Goal: Task Accomplishment & Management: Manage account settings

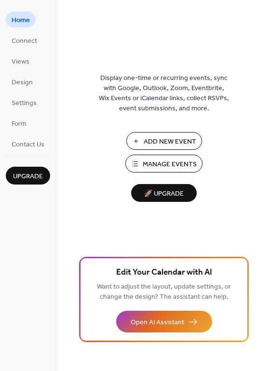
click at [158, 168] on span "Manage Events" at bounding box center [169, 164] width 54 height 10
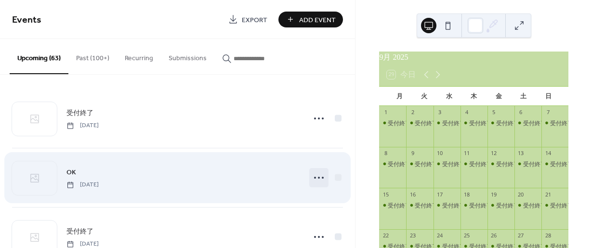
click at [311, 173] on icon at bounding box center [318, 177] width 15 height 15
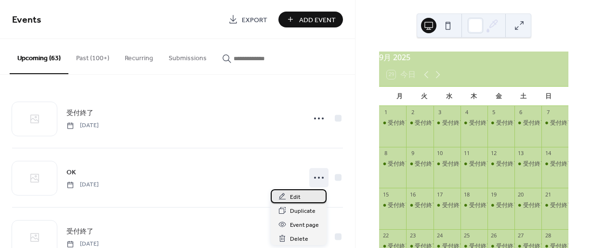
click at [291, 196] on span "Edit" at bounding box center [295, 197] width 11 height 10
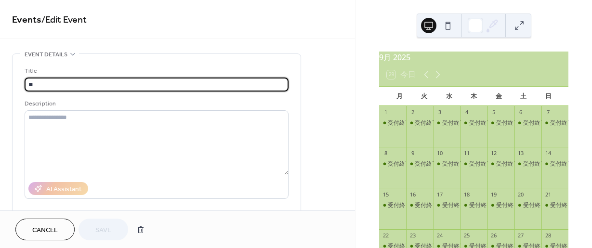
drag, startPoint x: 48, startPoint y: 82, endPoint x: 11, endPoint y: 82, distance: 37.6
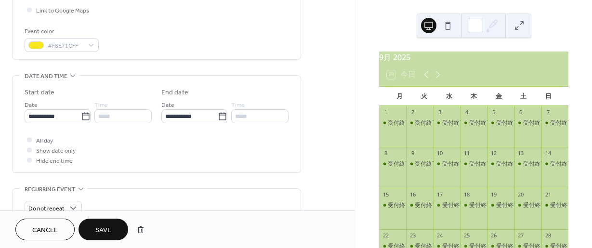
scroll to position [241, 0]
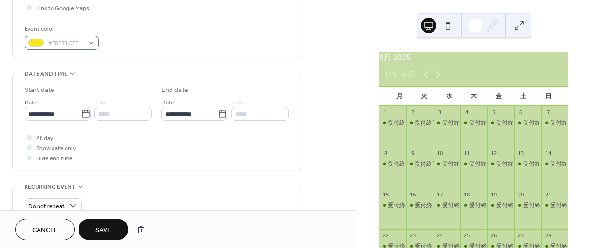
type input "****"
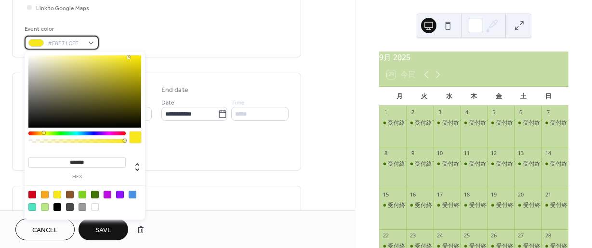
click at [91, 45] on div "#F8E71CFF" at bounding box center [62, 43] width 74 height 14
click at [94, 191] on div at bounding box center [95, 195] width 8 height 8
type input "*******"
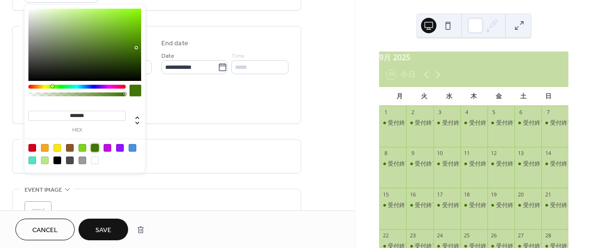
scroll to position [289, 0]
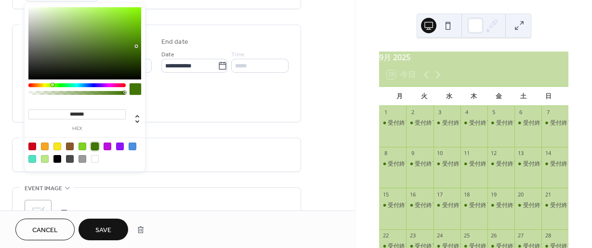
click at [107, 225] on span "Save" at bounding box center [103, 230] width 16 height 10
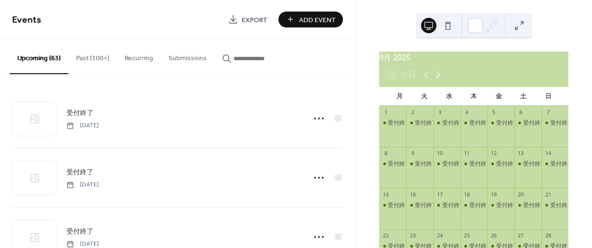
click at [437, 80] on icon at bounding box center [438, 75] width 12 height 12
